Goal: Task Accomplishment & Management: Manage account settings

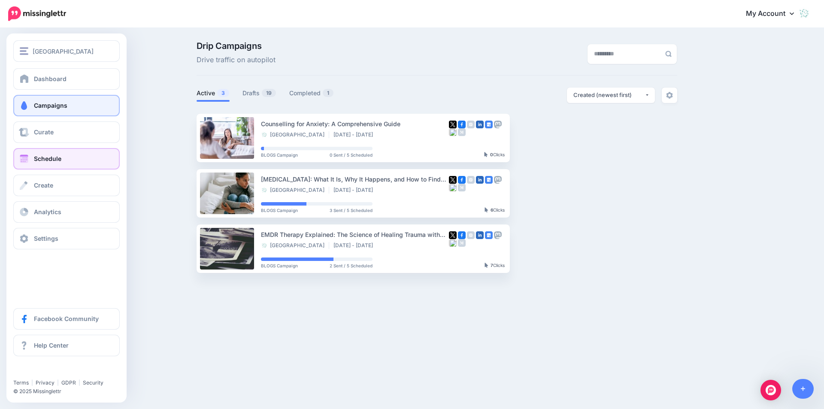
click at [44, 157] on span "Schedule" at bounding box center [47, 158] width 27 height 7
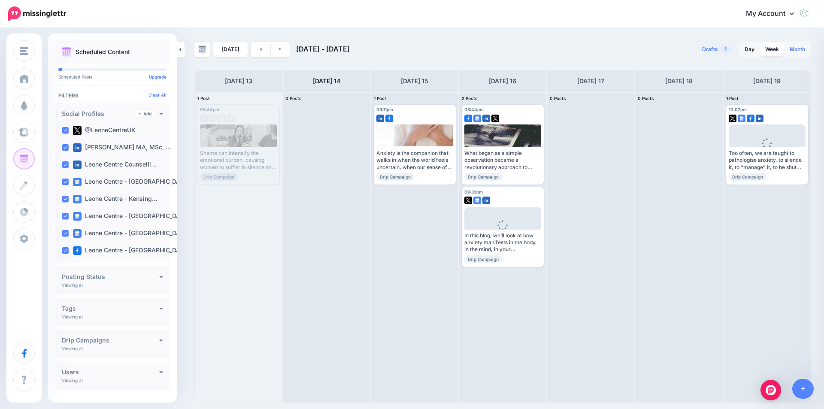
click at [795, 49] on link "Month" at bounding box center [798, 49] width 26 height 14
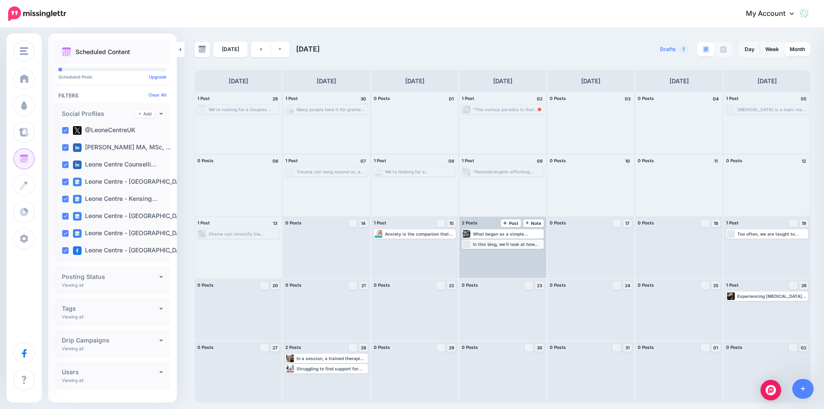
click at [516, 245] on div "In this blog, we’ll look at how anxiety manifests in the body, in the mind, in …" at bounding box center [508, 244] width 70 height 5
click at [512, 256] on link "Edit" at bounding box center [490, 255] width 54 height 8
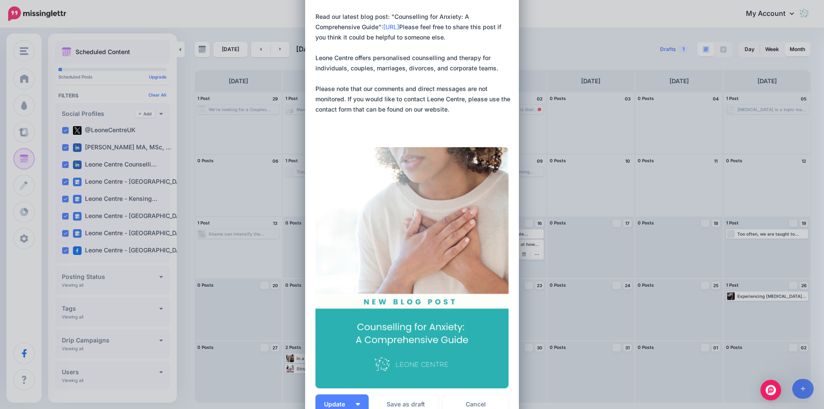
scroll to position [172, 0]
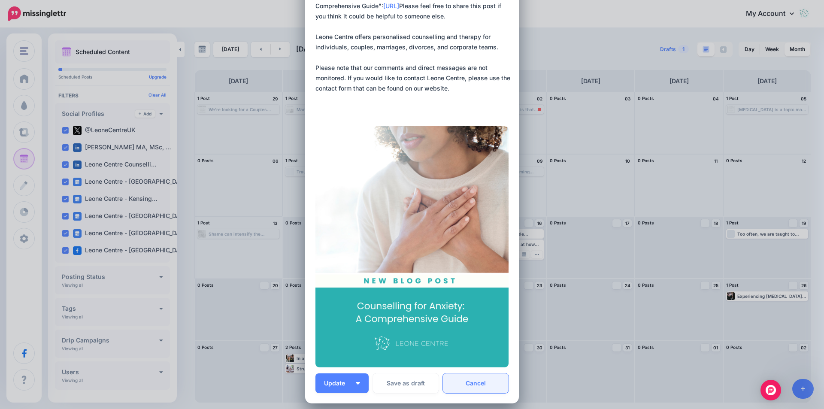
click at [488, 388] on link "Cancel" at bounding box center [476, 383] width 66 height 20
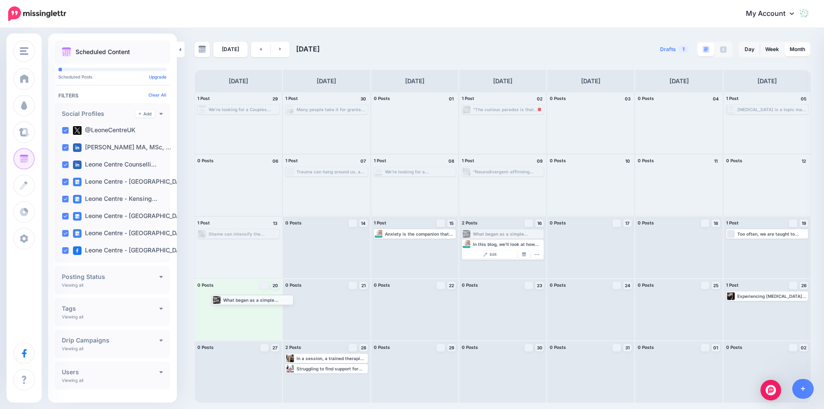
drag, startPoint x: 491, startPoint y: 232, endPoint x: 241, endPoint y: 298, distance: 258.7
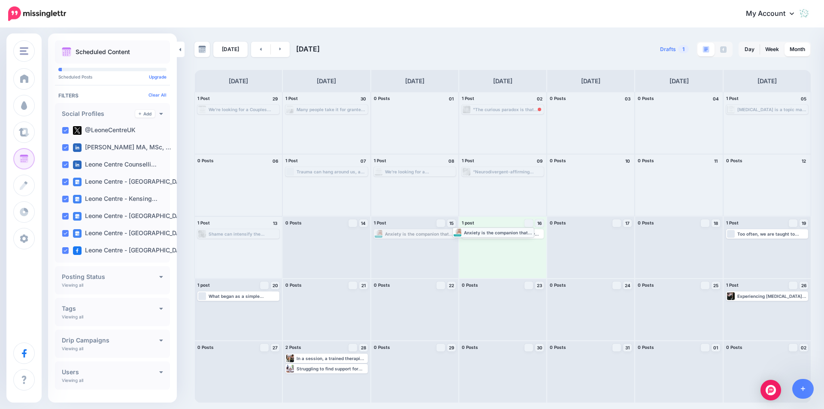
drag, startPoint x: 416, startPoint y: 233, endPoint x: 495, endPoint y: 231, distance: 78.6
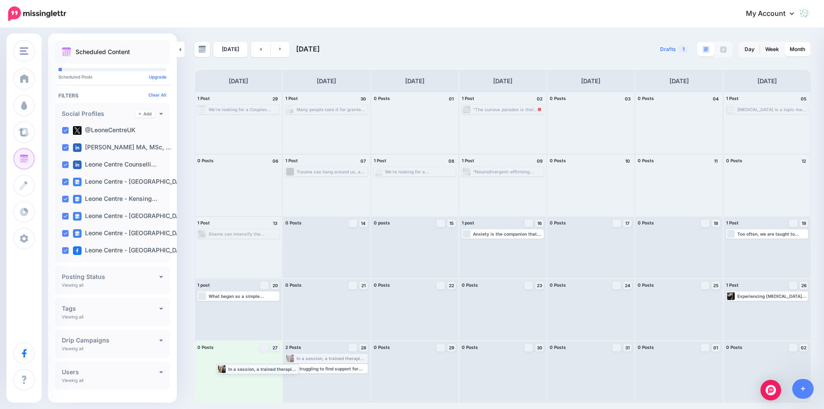
drag, startPoint x: 330, startPoint y: 357, endPoint x: 261, endPoint y: 367, distance: 69.4
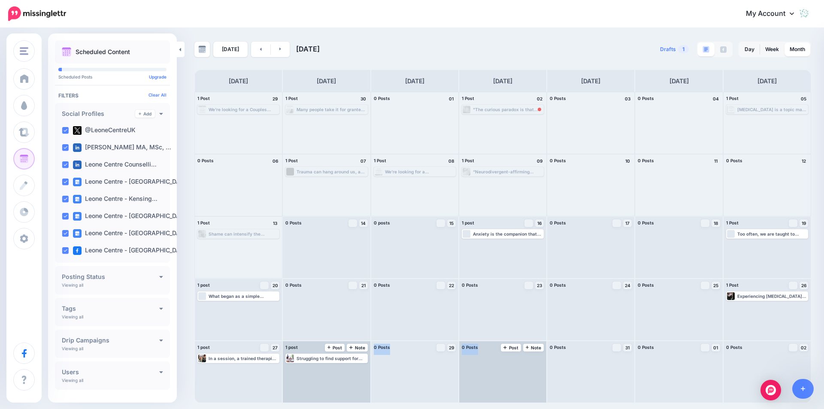
drag, startPoint x: 318, startPoint y: 366, endPoint x: 482, endPoint y: 364, distance: 164.4
click at [482, 364] on div "1 Post 29 We’re looking for a Couples Therapist to join our experienced and sup…" at bounding box center [502, 247] width 617 height 311
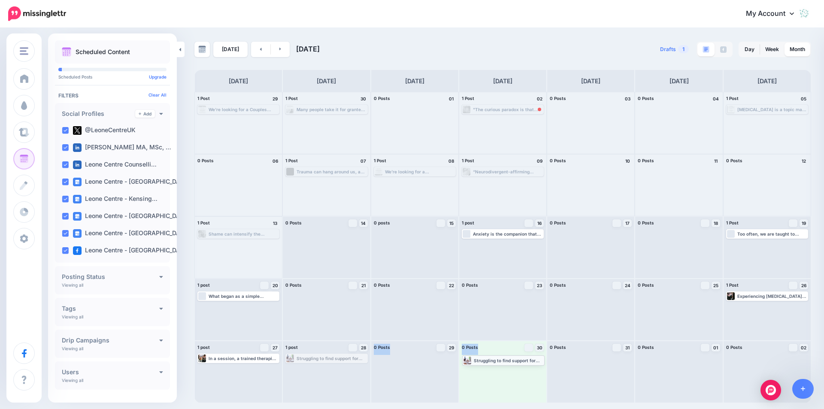
drag, startPoint x: 327, startPoint y: 360, endPoint x: 503, endPoint y: 363, distance: 176.8
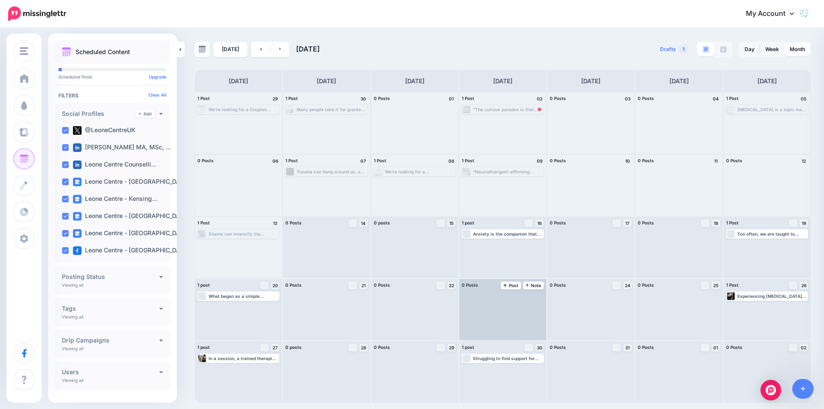
click at [506, 305] on div at bounding box center [502, 309] width 87 height 61
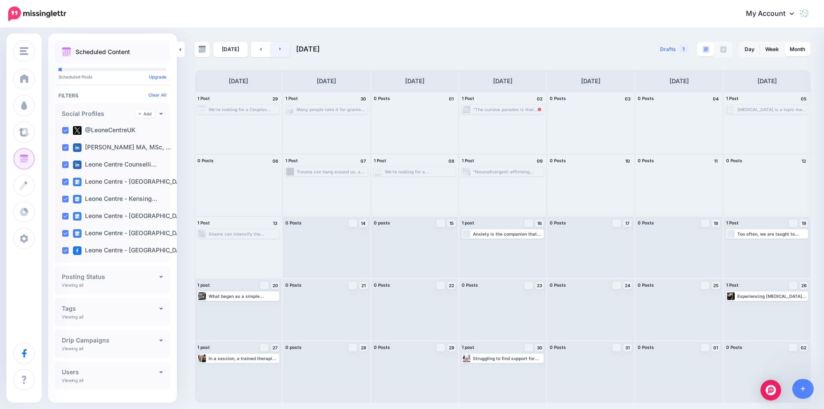
click at [273, 48] on link at bounding box center [280, 49] width 19 height 15
